Goal: Check status: Check status

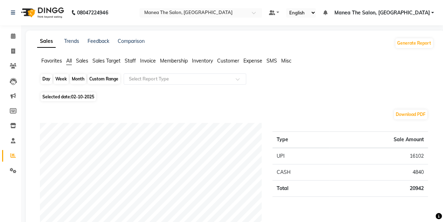
click at [47, 80] on div "Day" at bounding box center [47, 79] width 12 height 10
select select "10"
select select "2025"
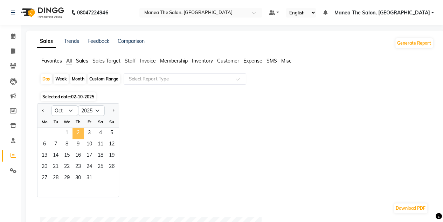
click at [76, 137] on span "2" at bounding box center [78, 133] width 11 height 11
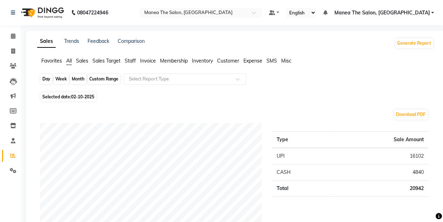
click at [48, 80] on div "Day" at bounding box center [47, 79] width 12 height 10
select select "10"
select select "2025"
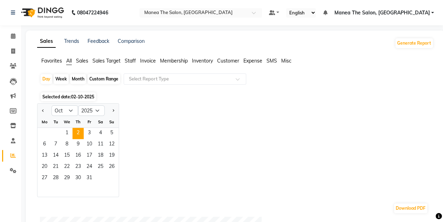
click at [79, 127] on div "Th" at bounding box center [78, 121] width 11 height 11
click at [79, 128] on span "2" at bounding box center [78, 133] width 11 height 11
